Goal: Information Seeking & Learning: Learn about a topic

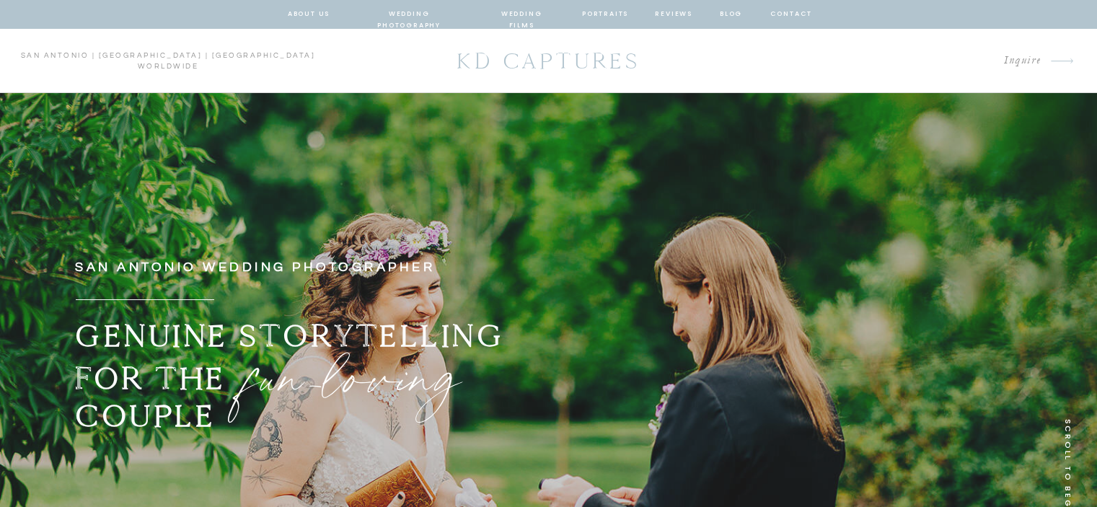
click at [408, 20] on nav "wedding photography" at bounding box center [409, 14] width 106 height 13
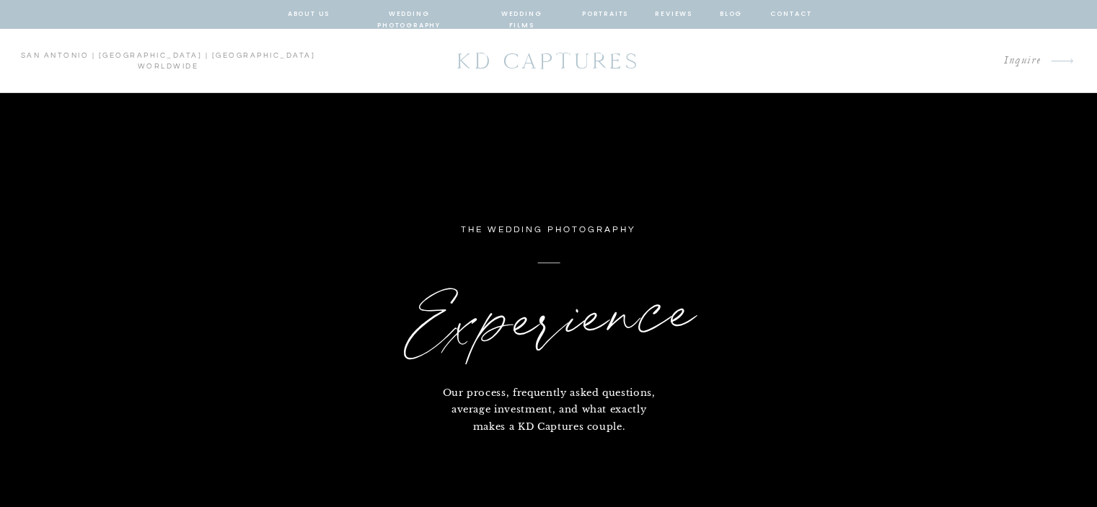
click at [430, 12] on nav "wedding photography" at bounding box center [409, 14] width 106 height 13
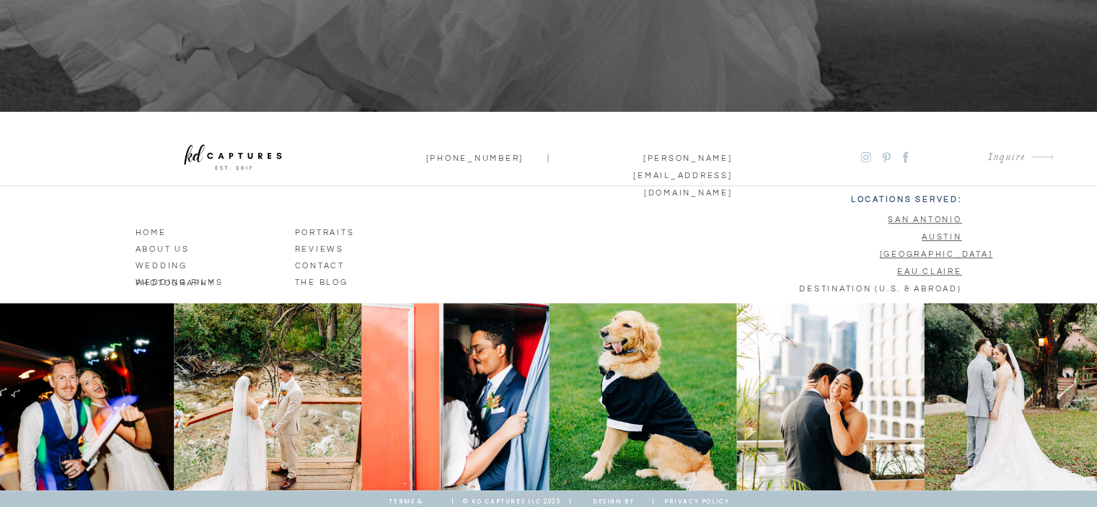
scroll to position [6473, 0]
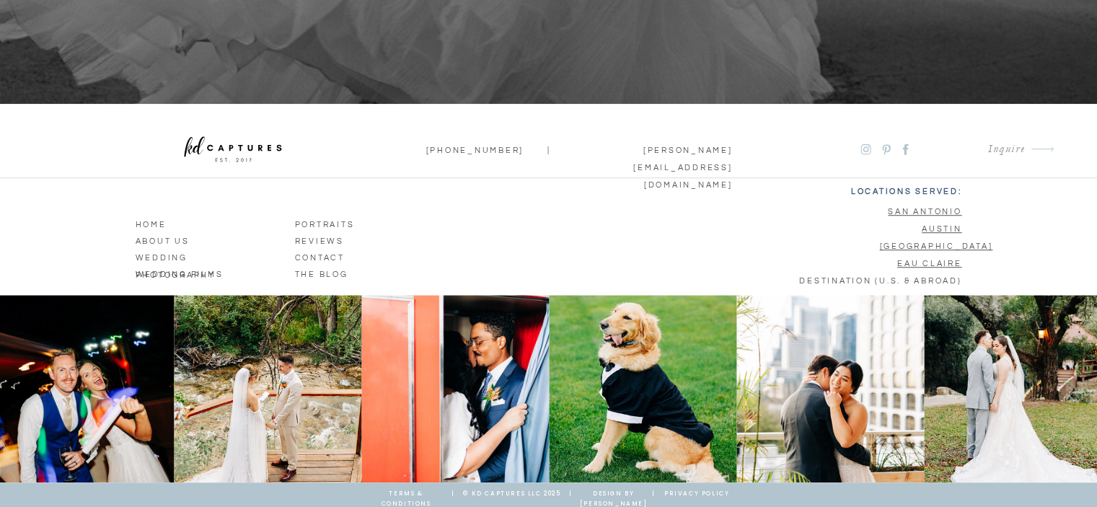
click at [216, 259] on p "wedding photography" at bounding box center [204, 255] width 136 height 13
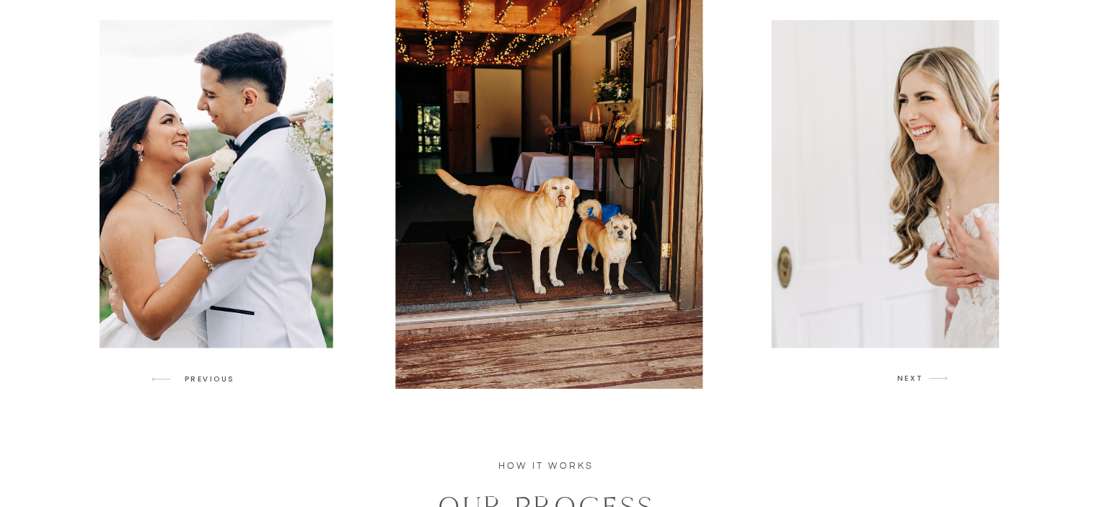
scroll to position [1337, 0]
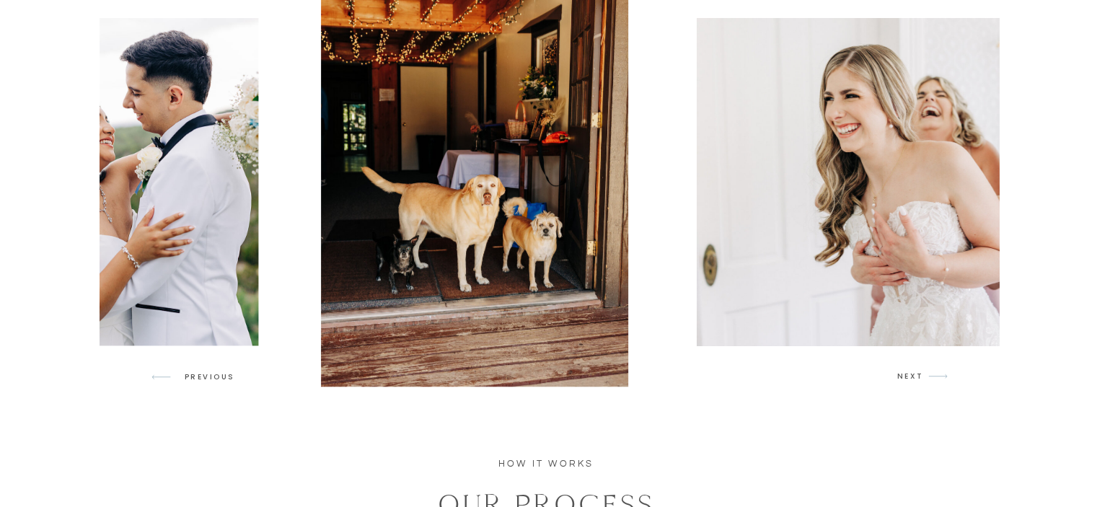
click at [697, 291] on img at bounding box center [943, 181] width 492 height 327
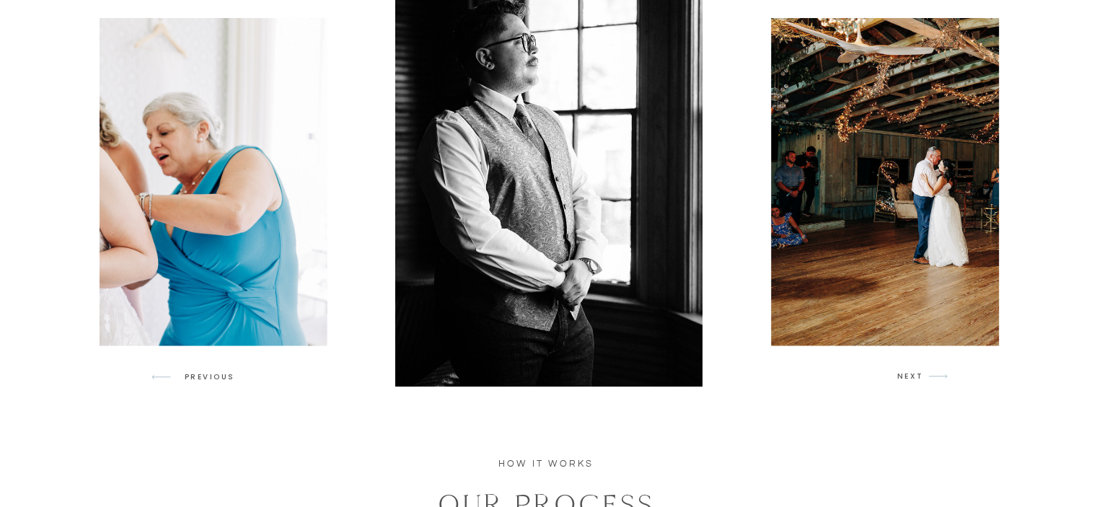
click at [922, 380] on p "NEXT" at bounding box center [910, 376] width 27 height 13
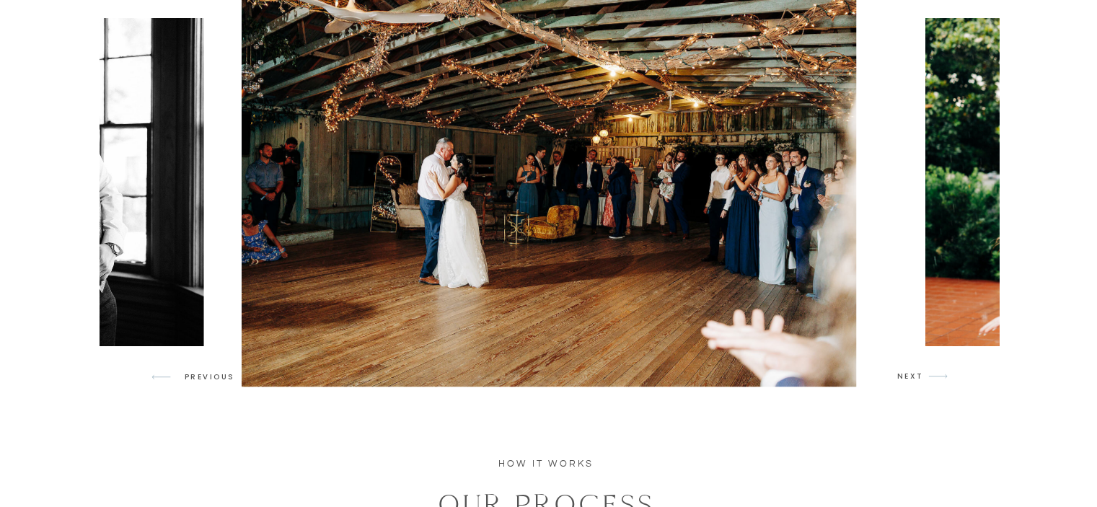
click at [921, 379] on p "NEXT" at bounding box center [910, 376] width 27 height 13
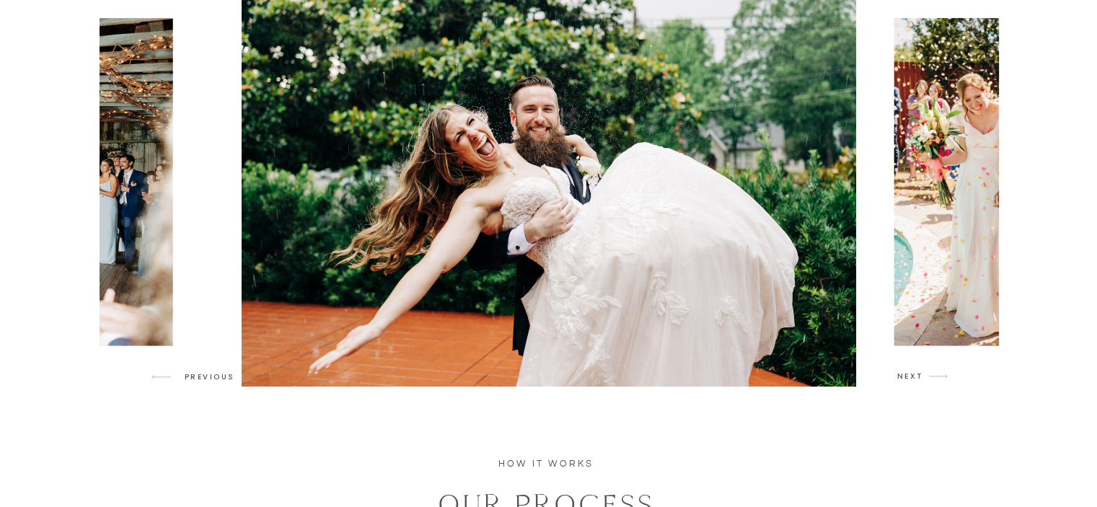
click at [921, 379] on p "NEXT" at bounding box center [910, 376] width 27 height 13
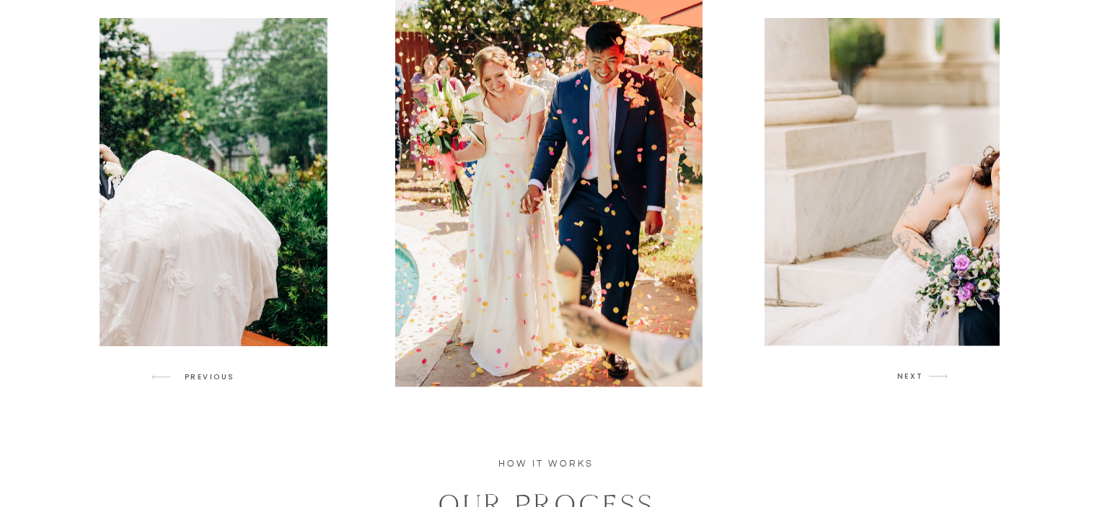
click at [921, 379] on p "NEXT" at bounding box center [910, 376] width 27 height 13
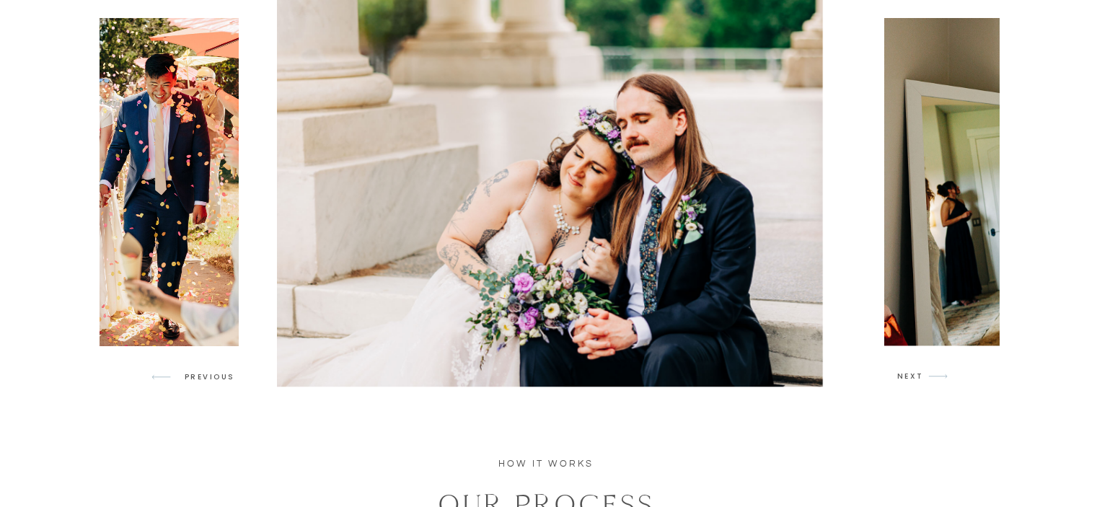
click at [921, 376] on p "NEXT" at bounding box center [910, 376] width 27 height 13
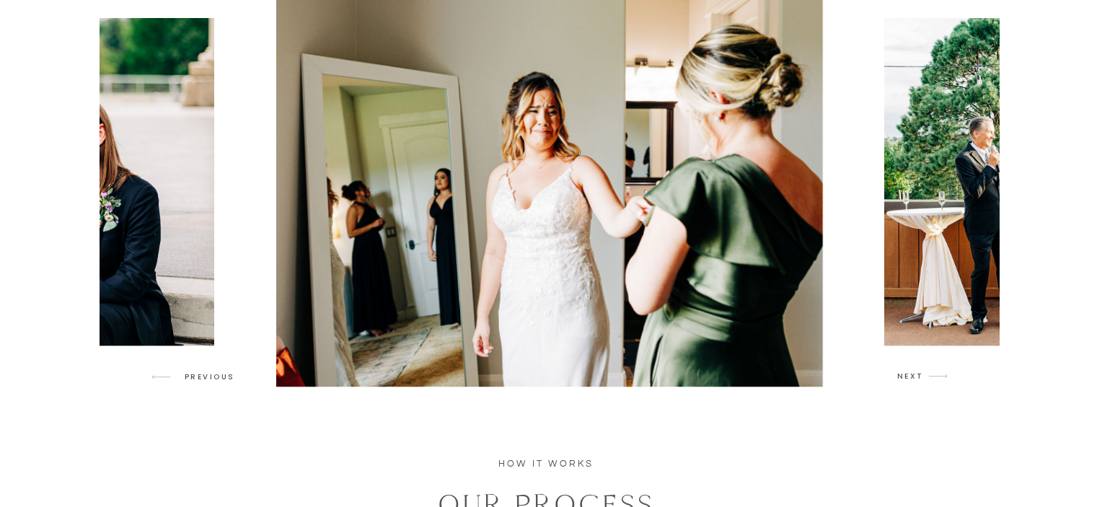
click at [921, 375] on p "NEXT" at bounding box center [910, 376] width 27 height 13
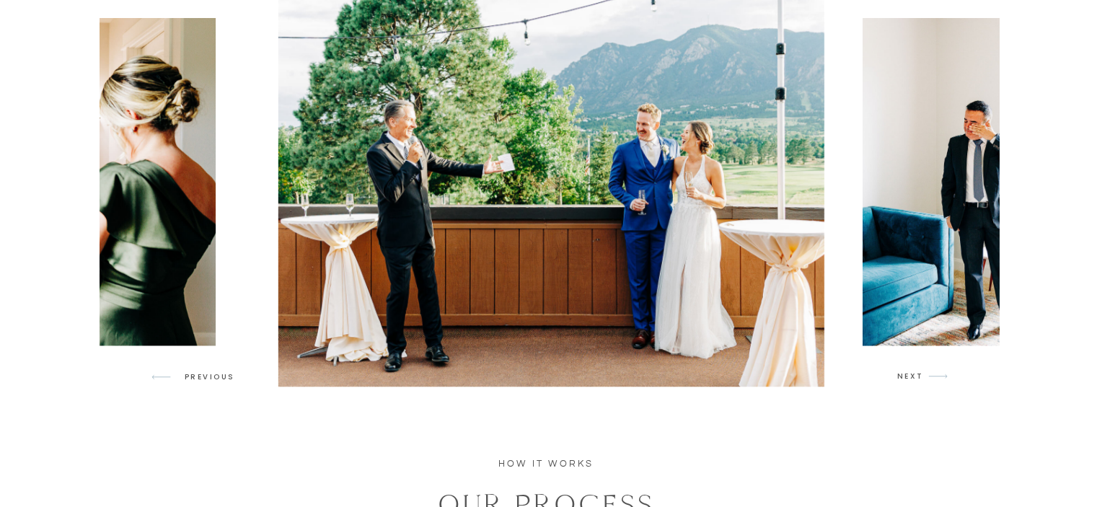
click at [921, 374] on p "NEXT" at bounding box center [910, 376] width 27 height 13
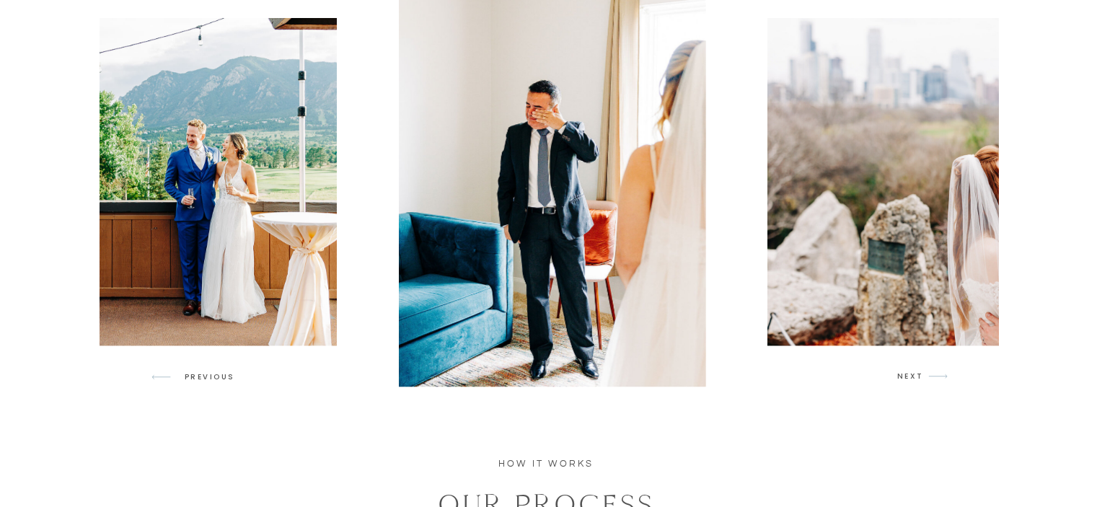
click at [920, 372] on p "NEXT" at bounding box center [910, 376] width 27 height 13
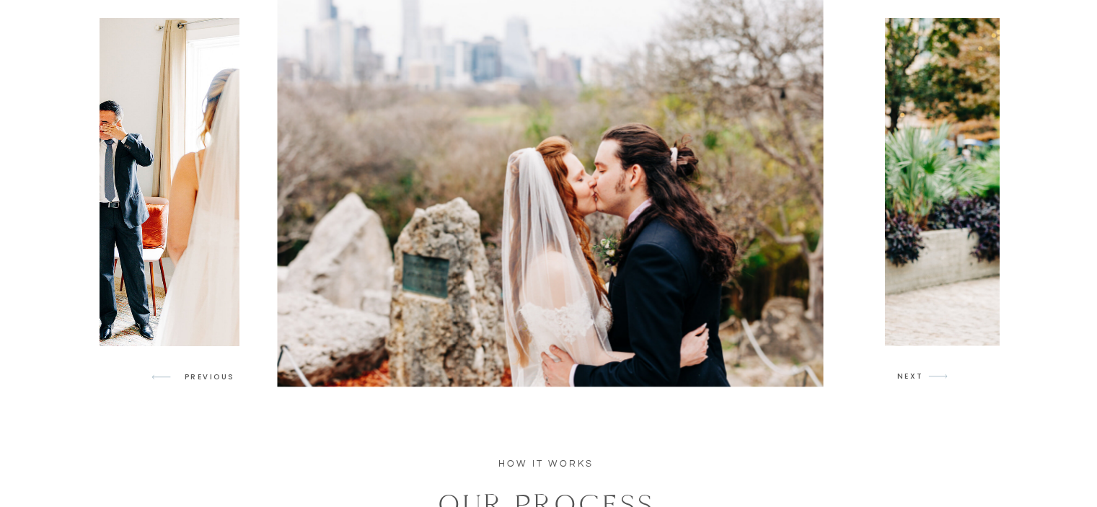
click at [920, 371] on p "NEXT" at bounding box center [910, 376] width 27 height 13
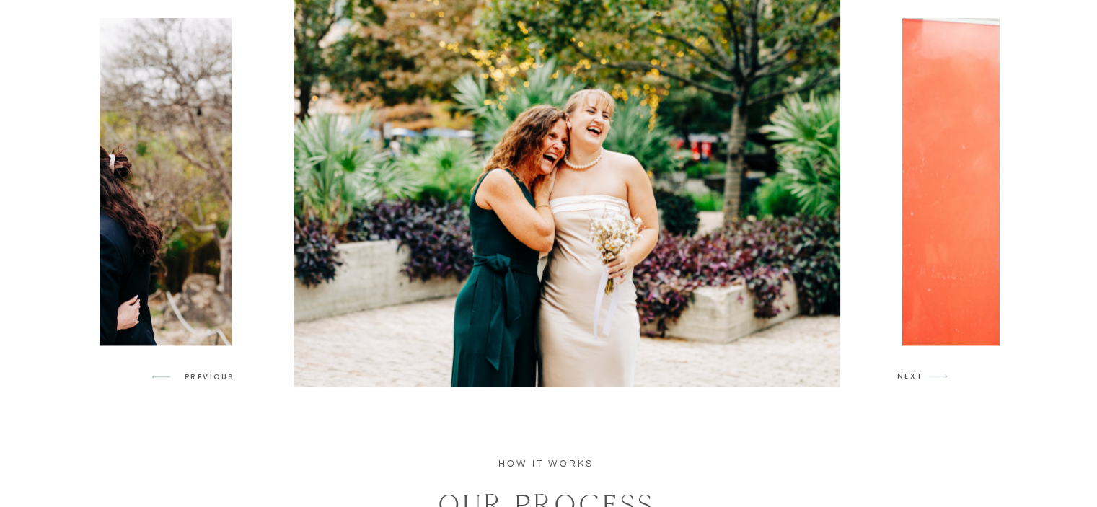
click at [920, 371] on p "NEXT" at bounding box center [910, 376] width 27 height 13
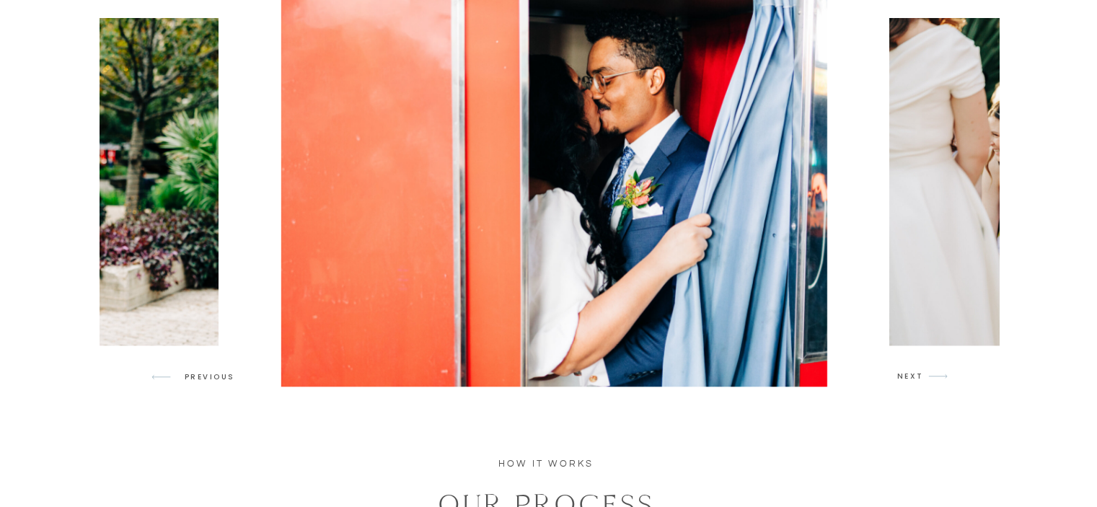
click at [920, 370] on p "NEXT" at bounding box center [910, 376] width 27 height 13
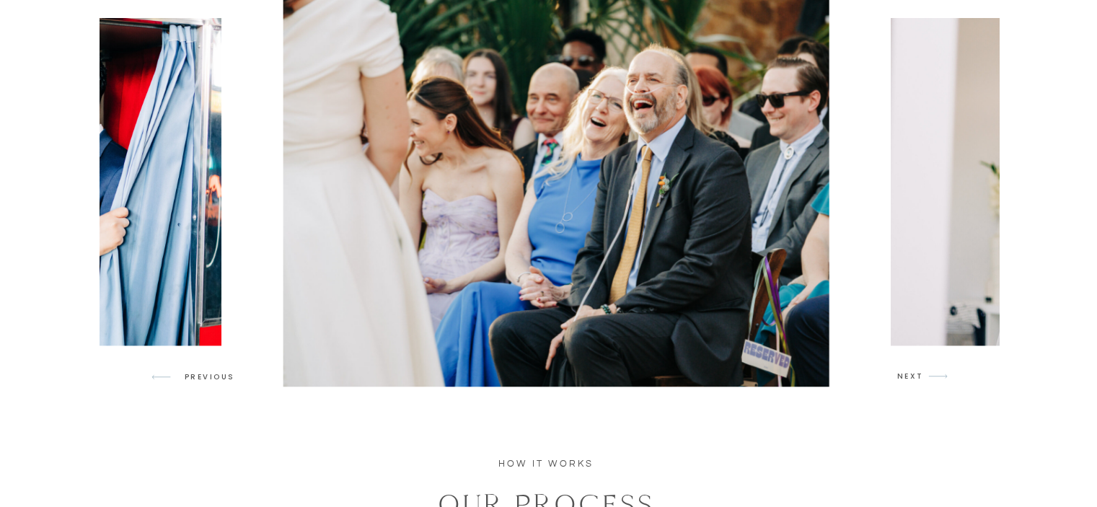
click at [919, 368] on div at bounding box center [549, 182] width 899 height 410
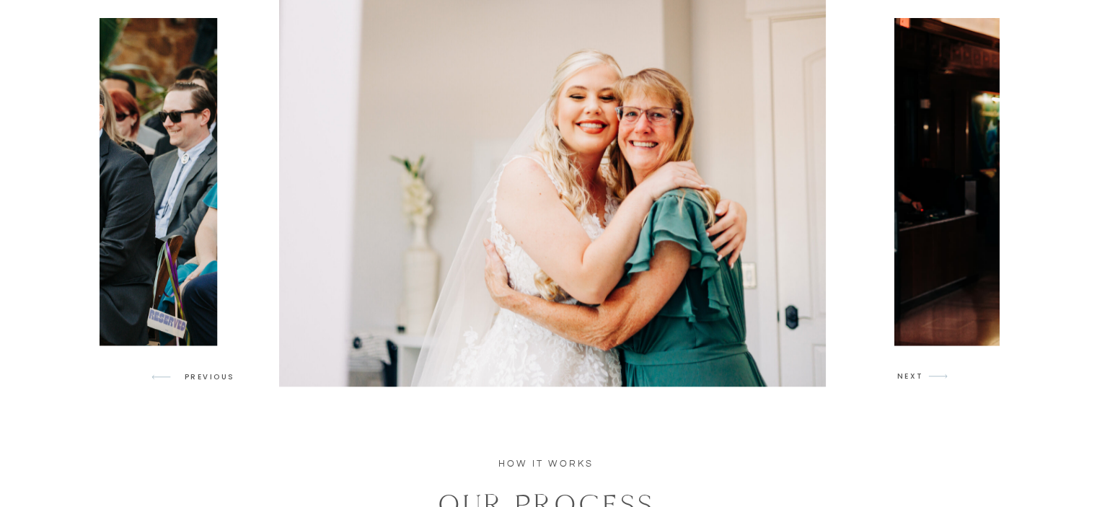
click at [919, 368] on div at bounding box center [549, 182] width 899 height 410
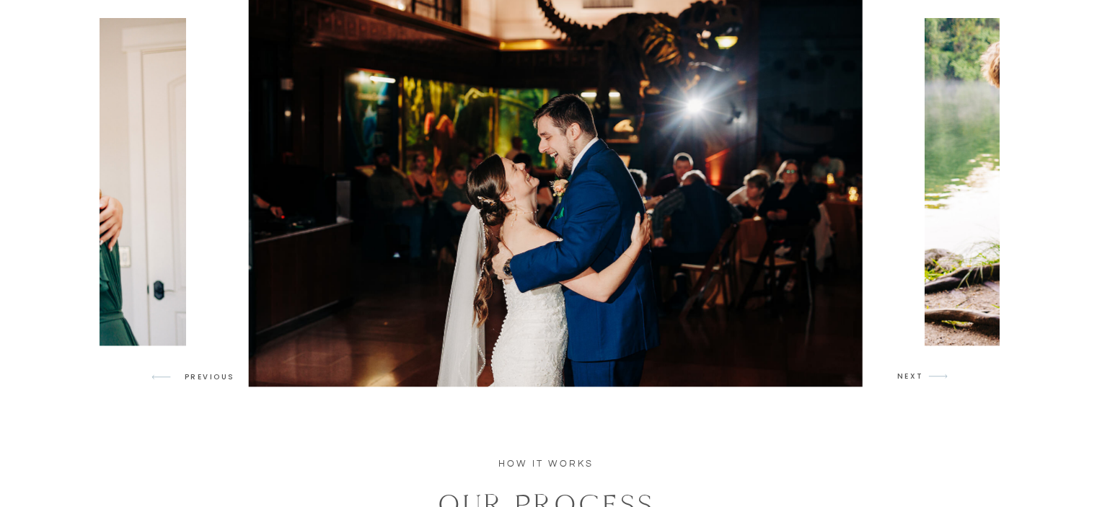
click at [919, 367] on div at bounding box center [549, 182] width 899 height 410
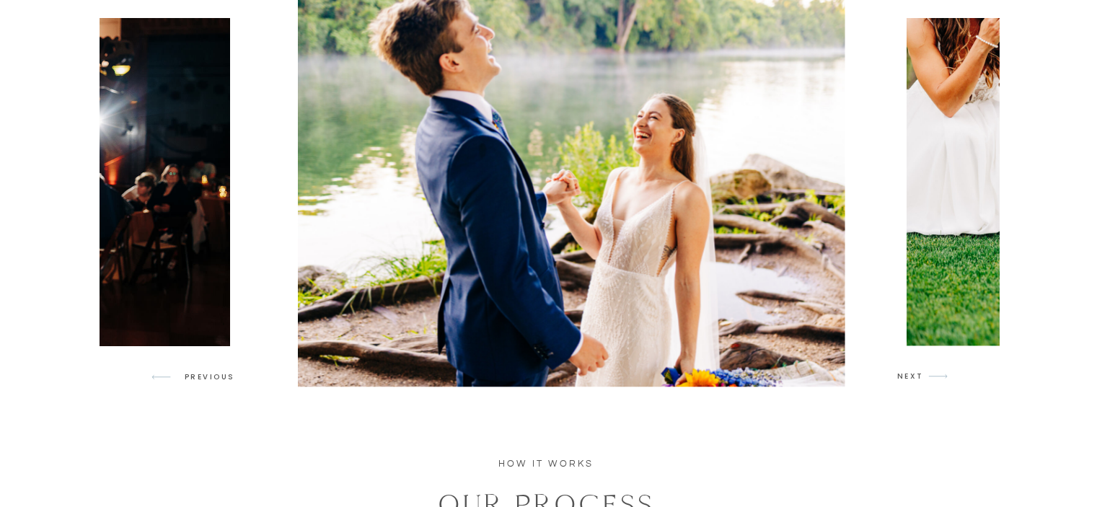
click at [919, 367] on div at bounding box center [549, 182] width 899 height 410
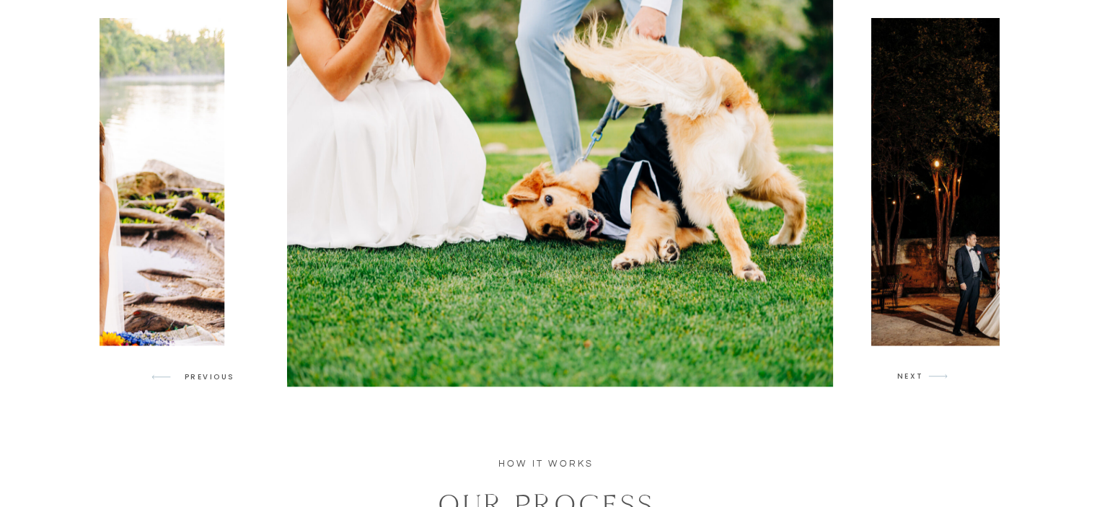
click at [919, 367] on div at bounding box center [549, 182] width 899 height 410
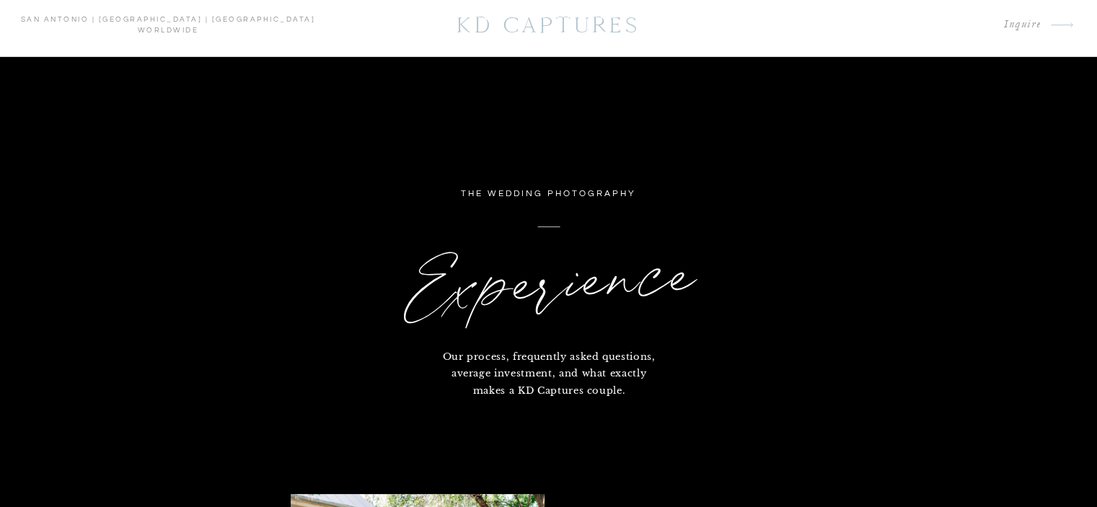
scroll to position [0, 0]
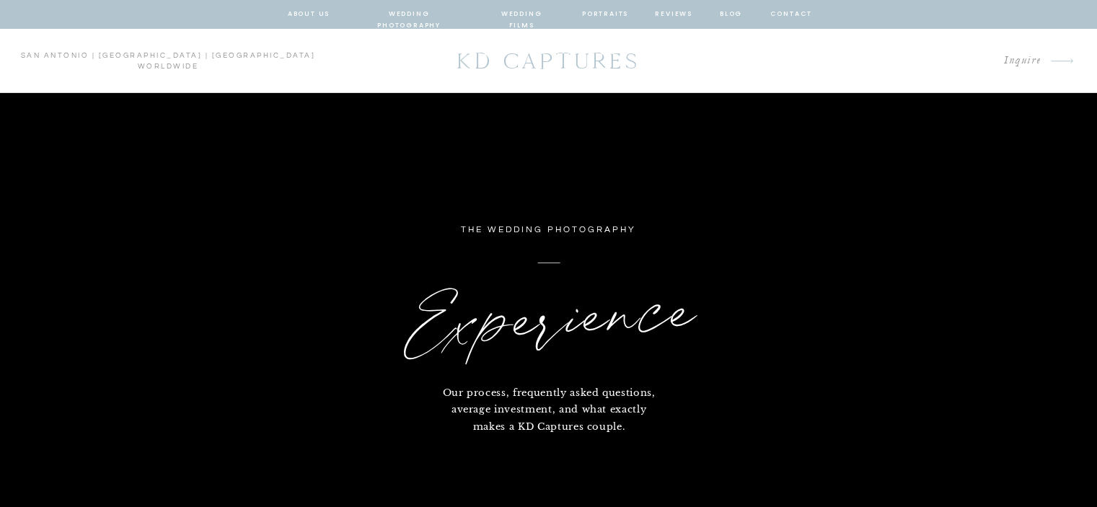
click at [314, 13] on nav "about us" at bounding box center [309, 14] width 43 height 13
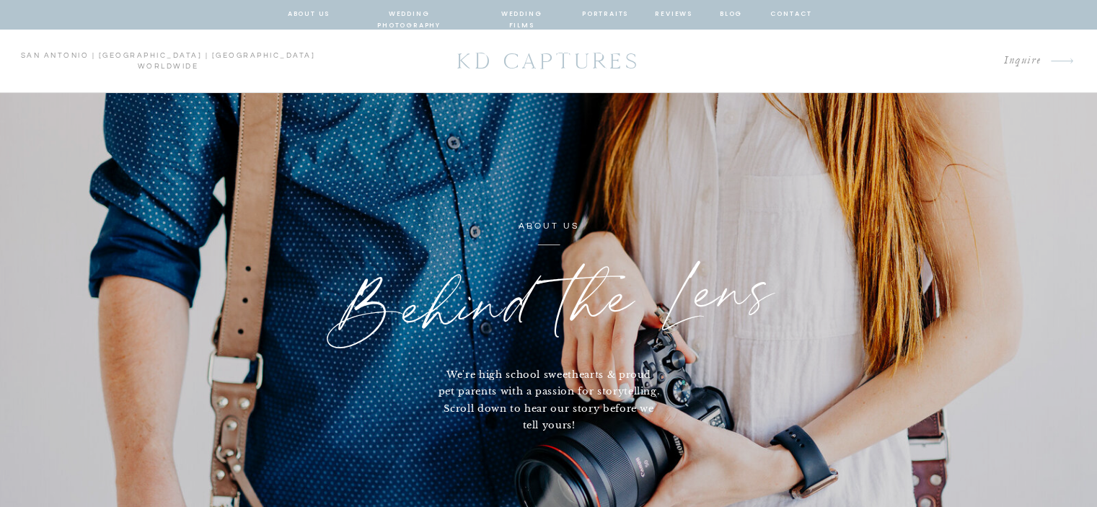
click at [1005, 54] on p "Inquire" at bounding box center [959, 60] width 164 height 19
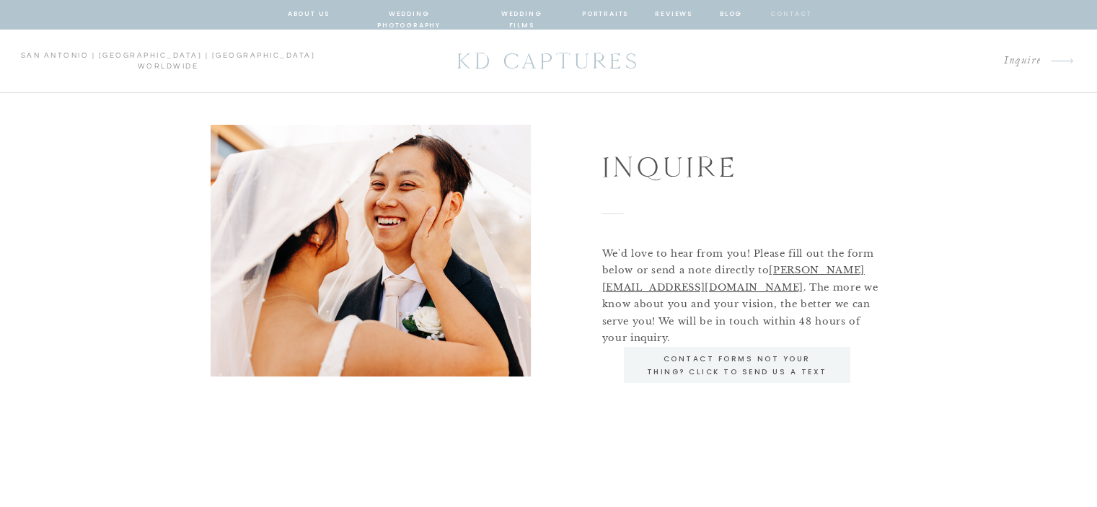
click at [784, 14] on nav "contact" at bounding box center [790, 14] width 40 height 13
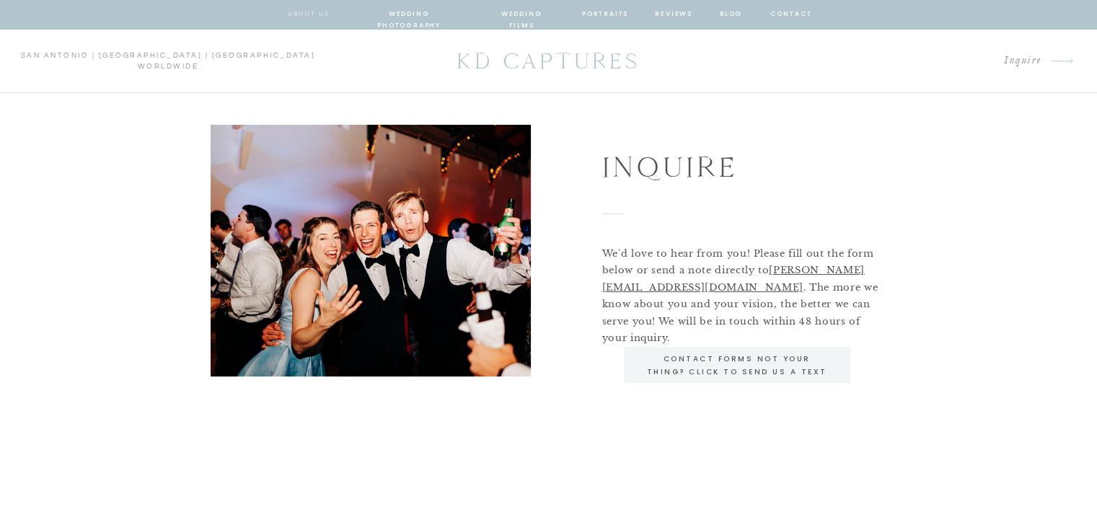
click at [321, 12] on nav "about us" at bounding box center [309, 14] width 43 height 13
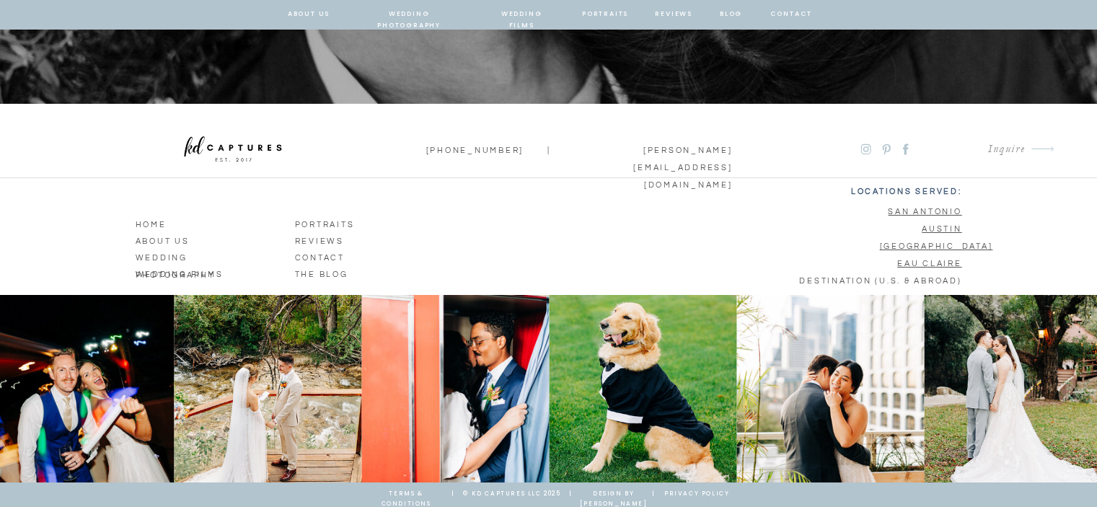
scroll to position [5041, 0]
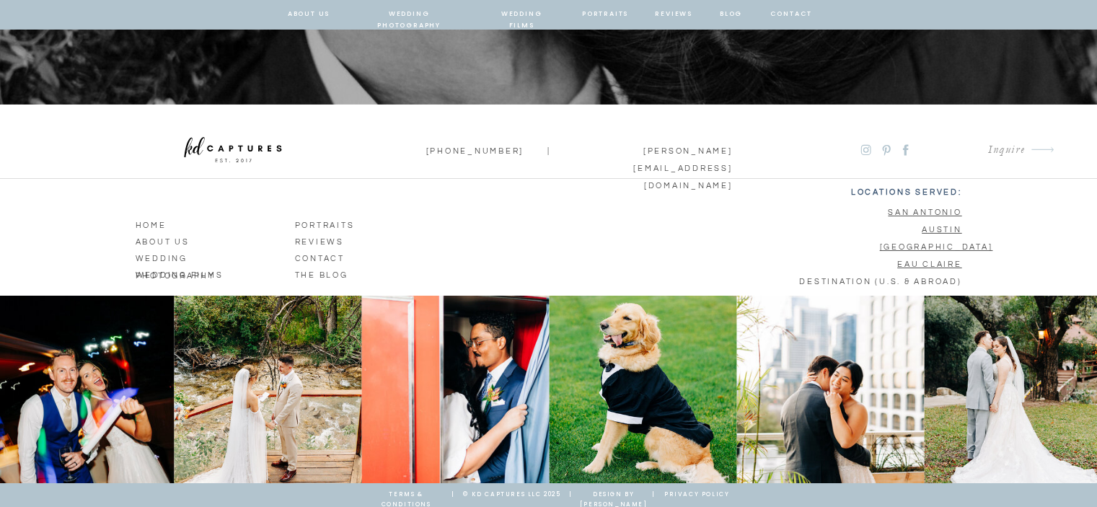
click at [153, 239] on p "ABOUT us" at bounding box center [177, 240] width 82 height 13
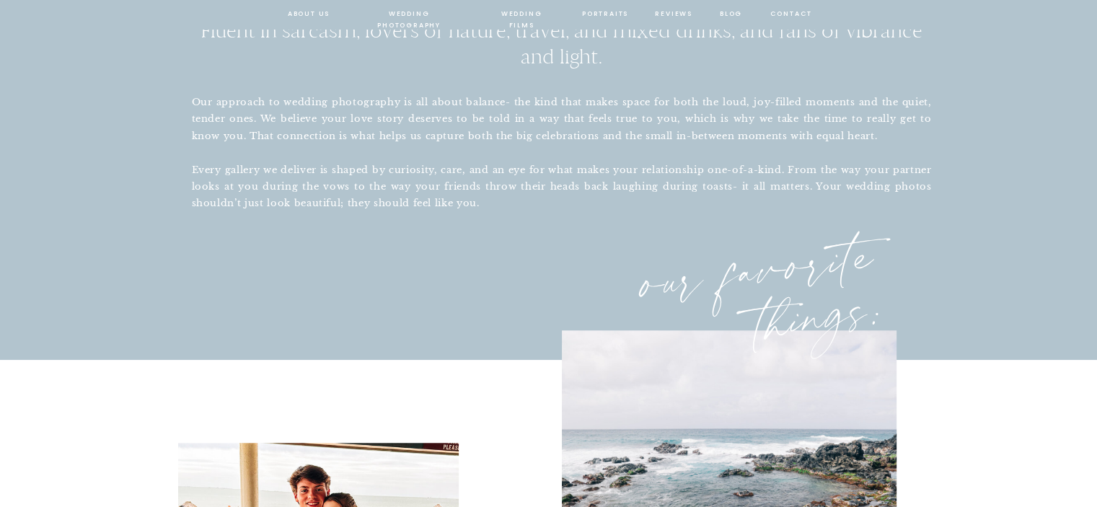
scroll to position [1151, 0]
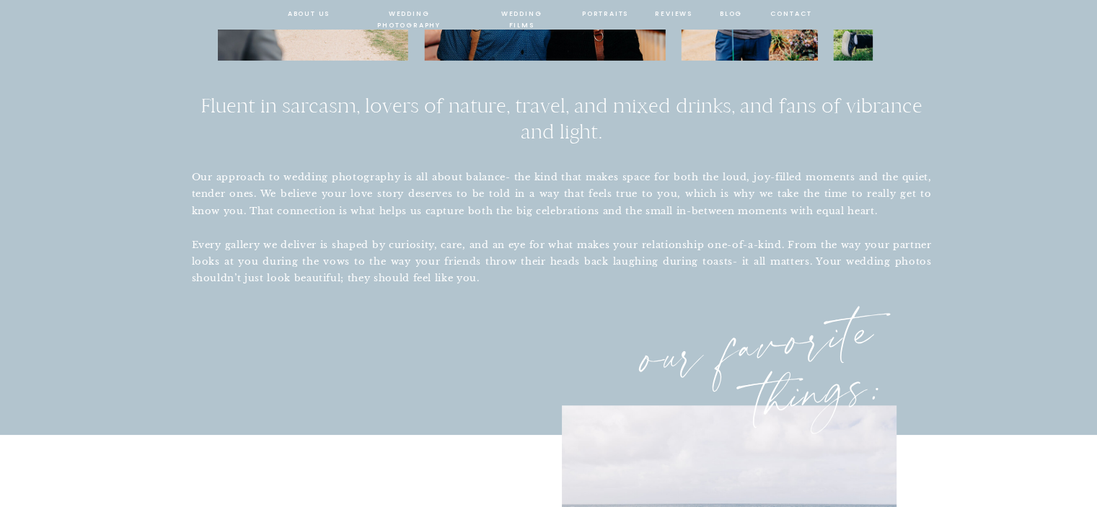
click at [797, 11] on nav "contact" at bounding box center [790, 14] width 40 height 13
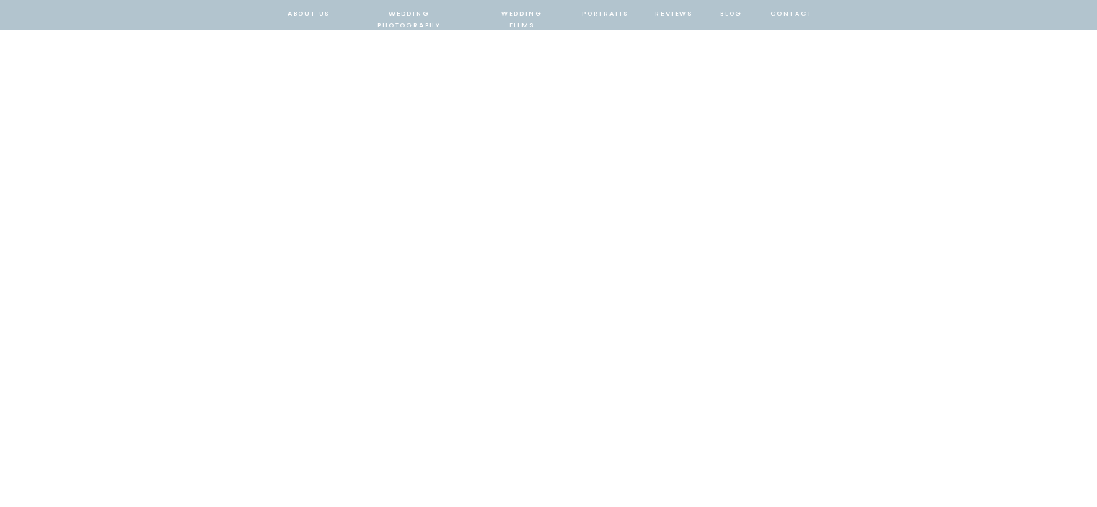
scroll to position [795, 0]
